Goal: Information Seeking & Learning: Learn about a topic

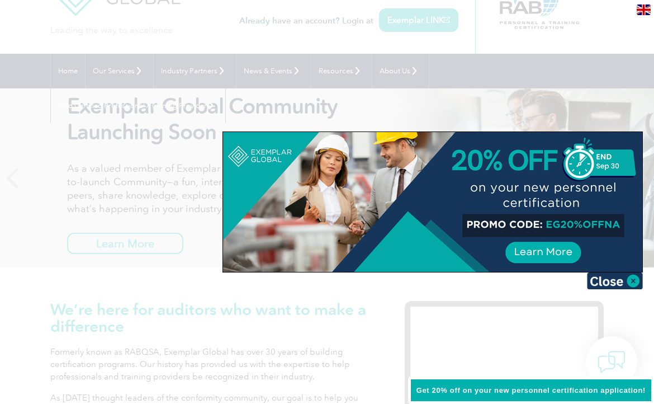
scroll to position [73, 0]
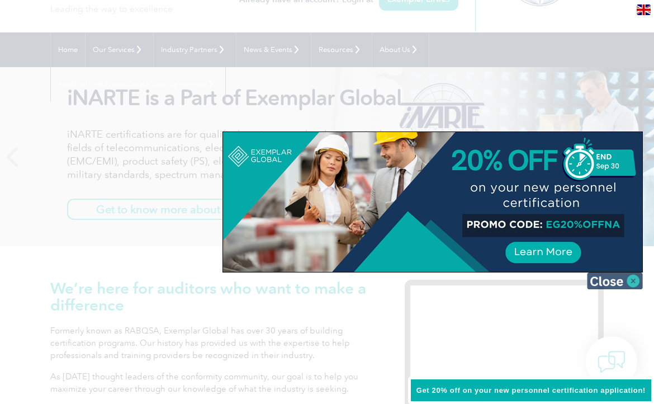
click at [613, 282] on img at bounding box center [615, 280] width 56 height 17
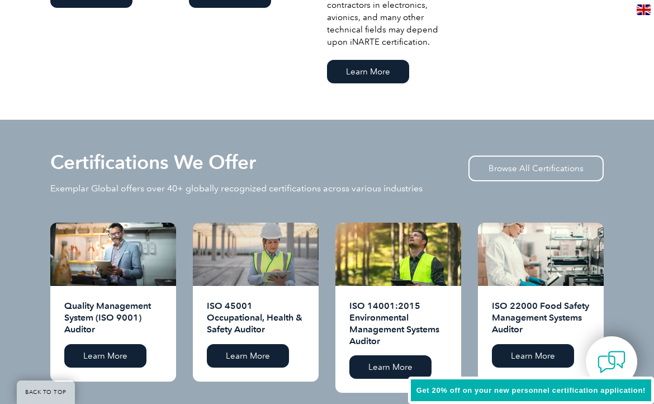
scroll to position [962, 0]
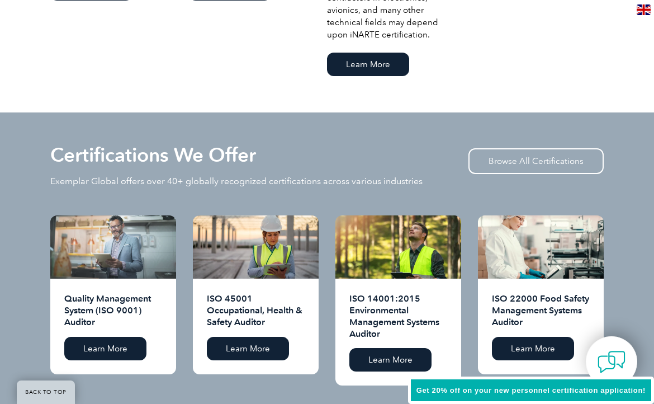
click at [119, 251] on div at bounding box center [113, 246] width 126 height 63
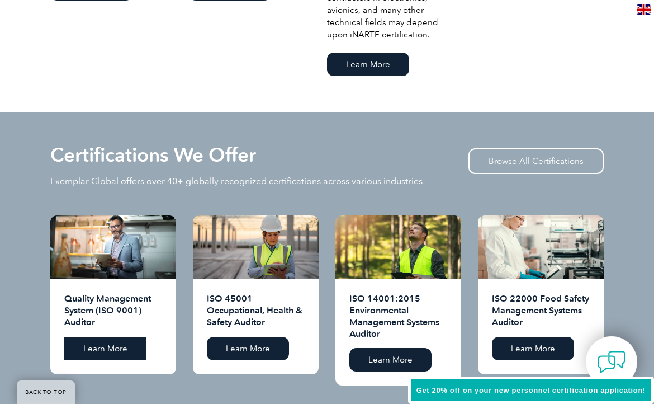
click at [87, 336] on link "Learn More" at bounding box center [105, 347] width 82 height 23
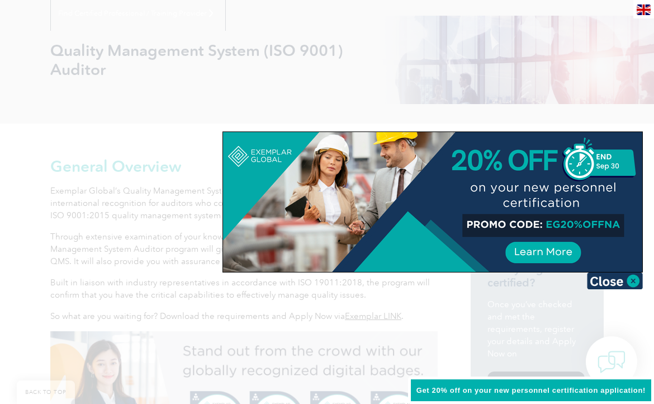
scroll to position [152, 0]
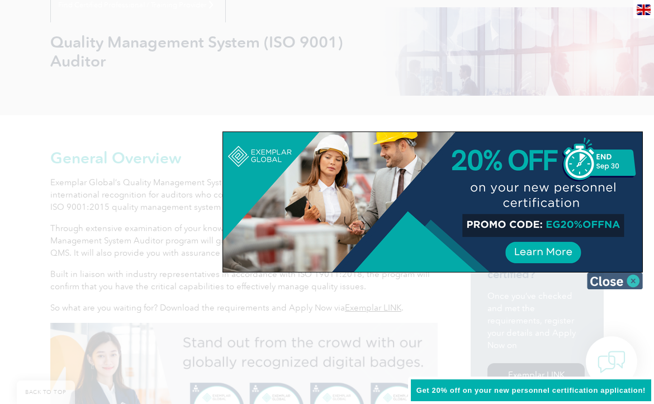
click at [601, 276] on img at bounding box center [615, 280] width 56 height 17
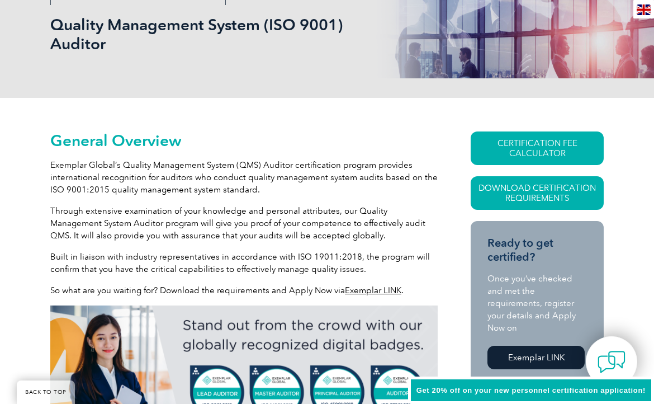
scroll to position [173, 0]
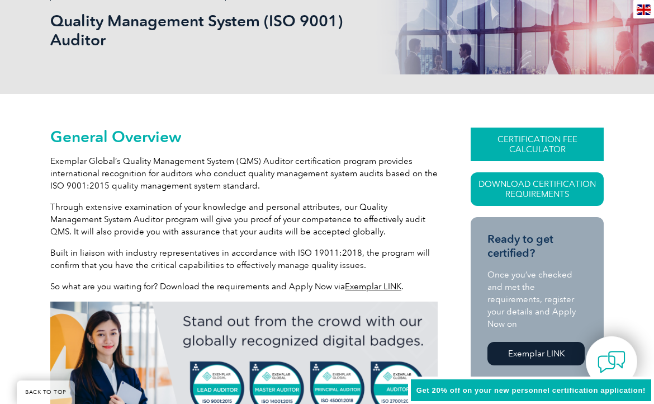
click at [573, 144] on link "CERTIFICATION FEE CALCULATOR" at bounding box center [537, 144] width 133 height 34
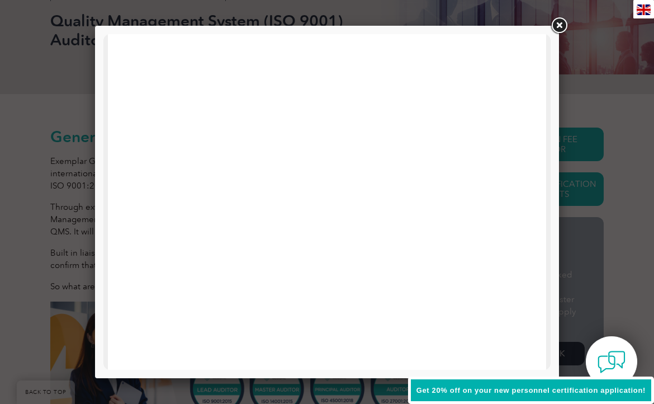
scroll to position [0, 0]
drag, startPoint x: 399, startPoint y: 178, endPoint x: 559, endPoint y: 29, distance: 218.7
click at [559, 29] on link at bounding box center [559, 26] width 20 height 20
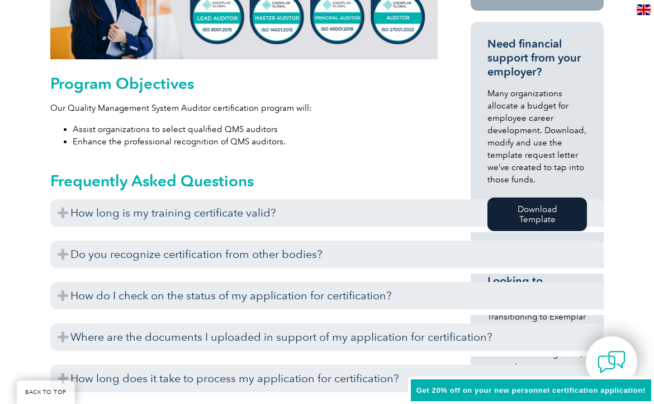
scroll to position [545, 0]
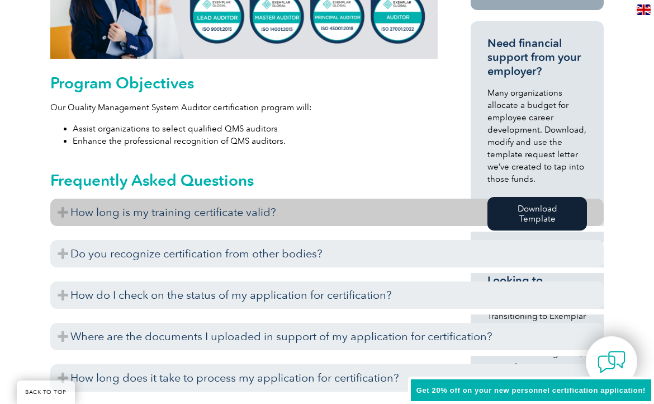
click at [172, 222] on h3 "How long is my training certificate valid?" at bounding box center [326, 211] width 553 height 27
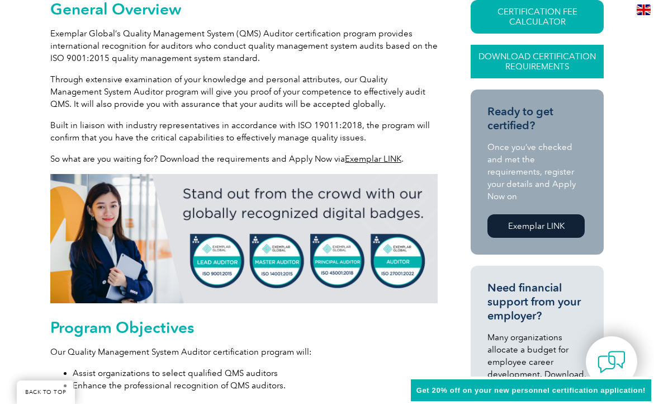
scroll to position [296, 0]
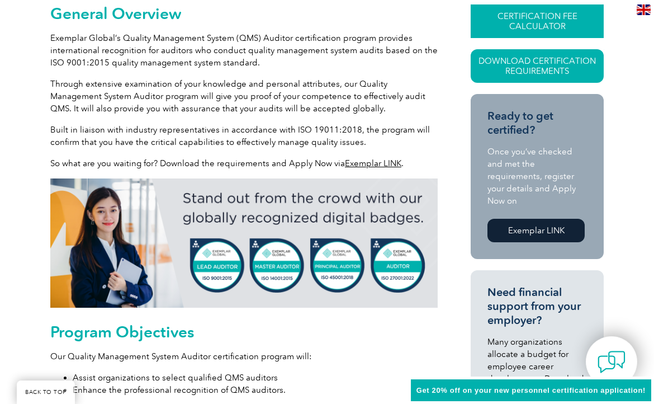
click at [527, 32] on link "CERTIFICATION FEE CALCULATOR" at bounding box center [537, 21] width 133 height 34
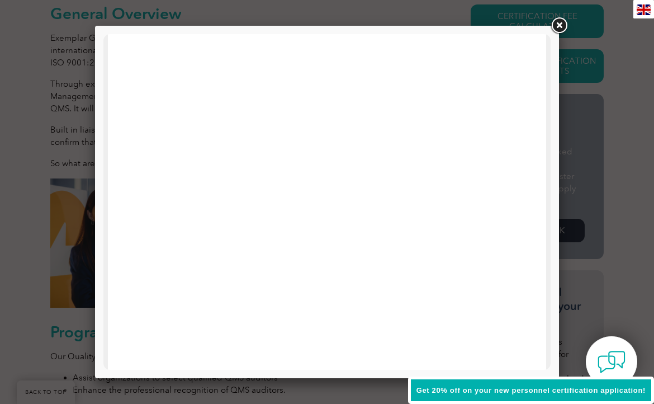
scroll to position [125, 0]
drag, startPoint x: 423, startPoint y: 134, endPoint x: 560, endPoint y: 27, distance: 173.7
click at [560, 27] on link at bounding box center [559, 26] width 20 height 20
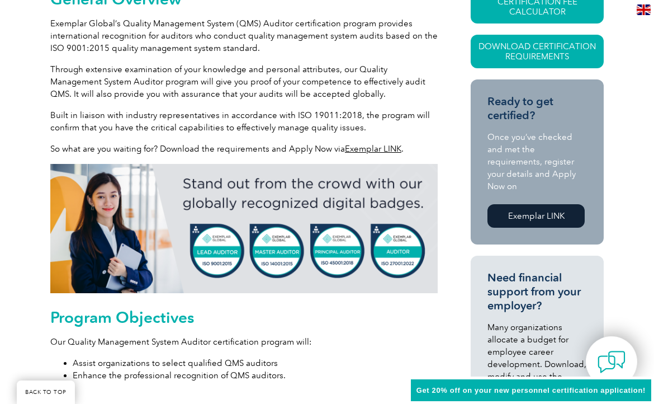
scroll to position [329, 0]
